Goal: Task Accomplishment & Management: Use online tool/utility

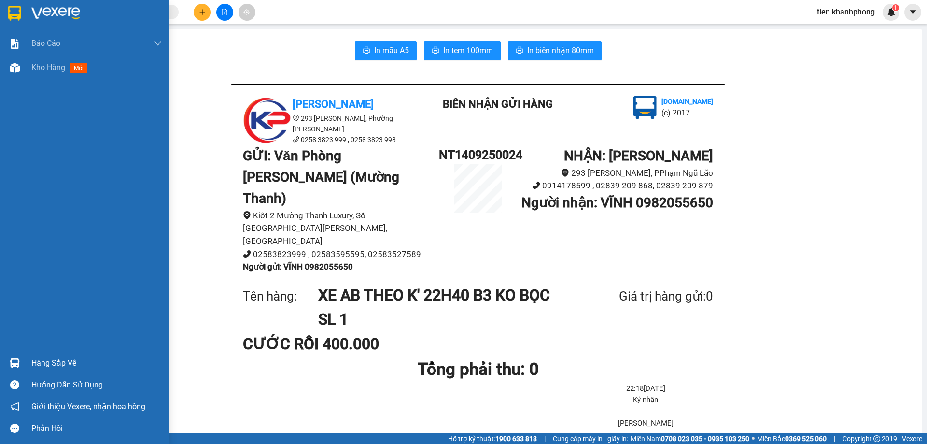
click at [47, 184] on div "Báo cáo Báo cáo dòng tiền (nhân viên) Báo cáo dòng tiền (trưởng trạm) Doanh số …" at bounding box center [84, 188] width 169 height 315
click at [41, 67] on span "Kho hàng" at bounding box center [48, 67] width 34 height 9
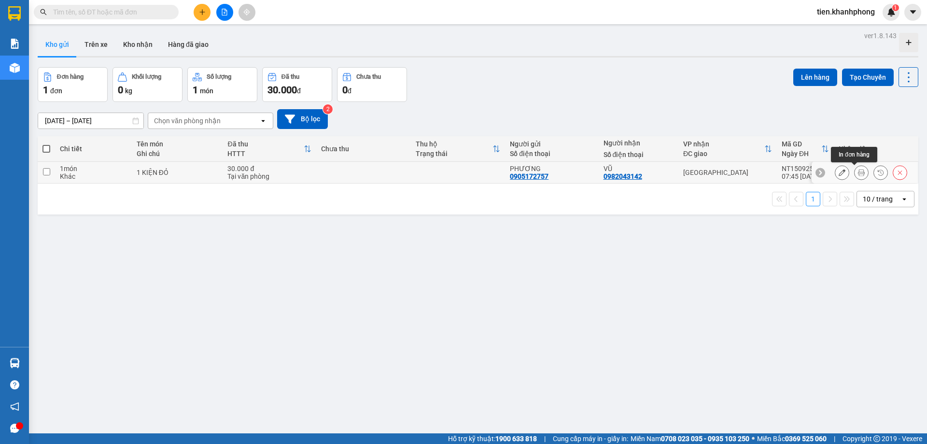
click at [858, 175] on icon at bounding box center [861, 172] width 7 height 7
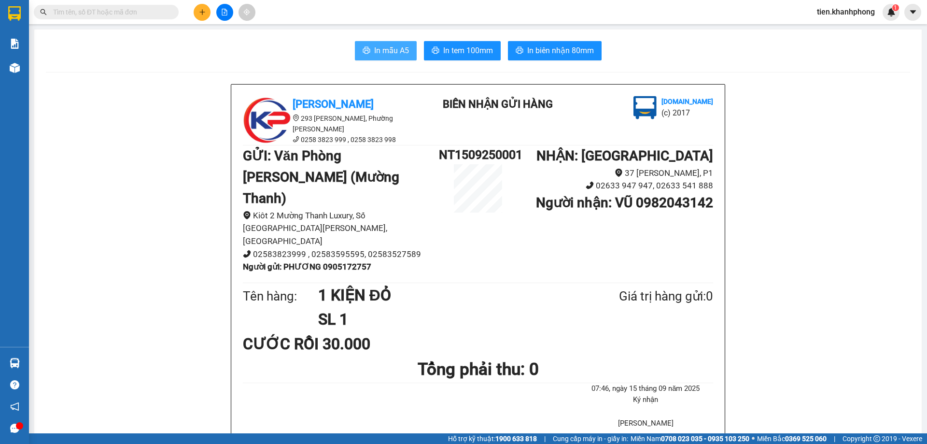
click at [366, 48] on icon "printer" at bounding box center [367, 50] width 8 height 8
